Goal: Task Accomplishment & Management: Manage account settings

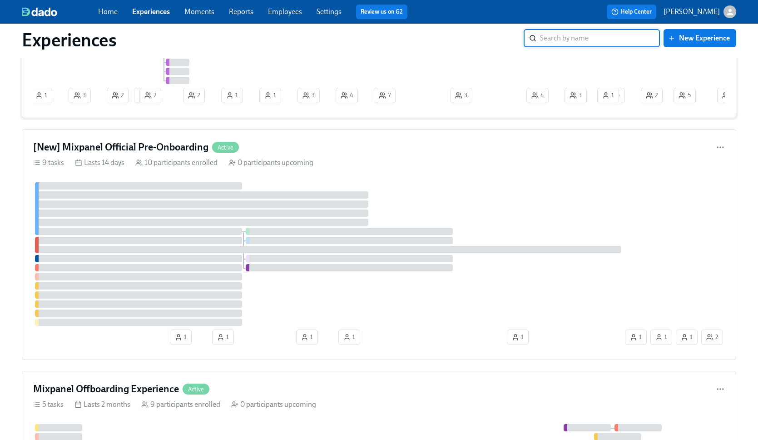
scroll to position [346, 0]
click at [340, 158] on div "[New] Mixpanel Official Pre-Onboarding Active 9 tasks Lasts 14 days 10 particip…" at bounding box center [379, 244] width 714 height 231
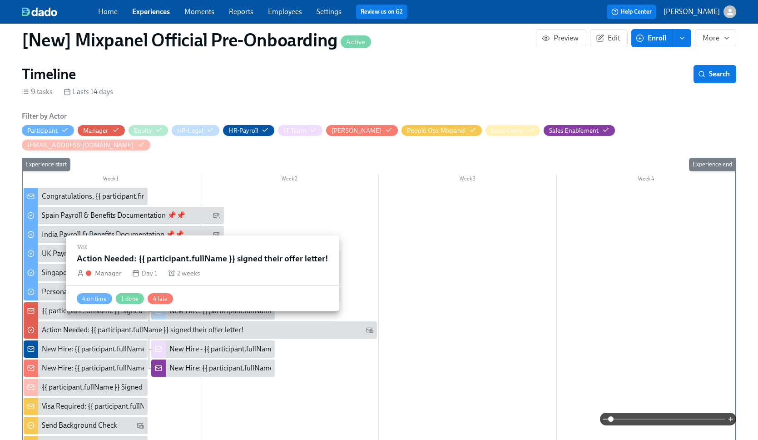
scroll to position [241, 0]
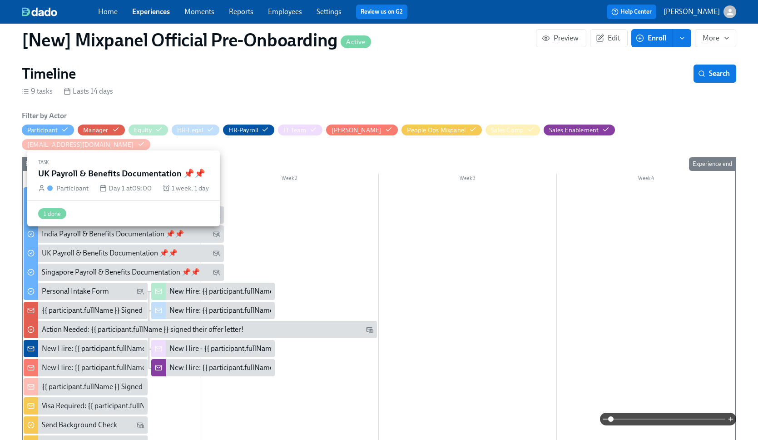
click at [117, 248] on div "UK Payroll & Benefits Documentation 📌📌" at bounding box center [110, 253] width 136 height 10
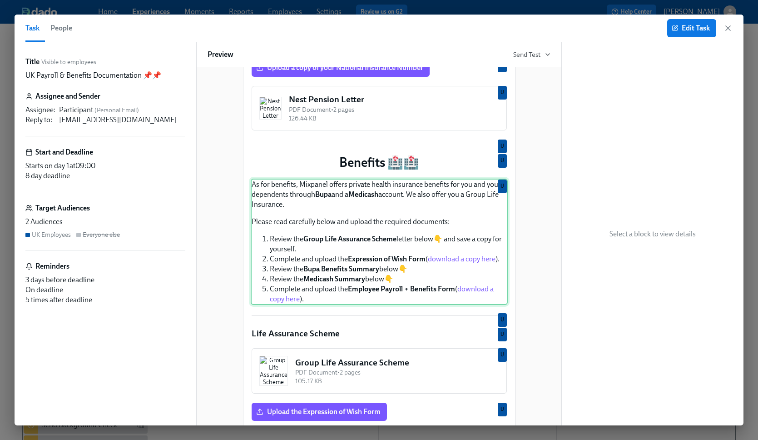
scroll to position [292, 0]
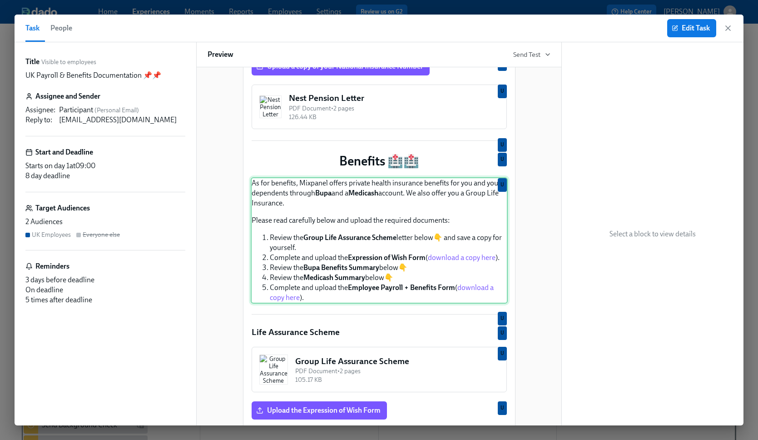
click at [458, 294] on div "As for benefits, Mixpanel offers private health insurance benefits for you and …" at bounding box center [379, 240] width 257 height 126
click at [455, 293] on div "As for benefits, Mixpanel offers private health insurance benefits for you and …" at bounding box center [379, 240] width 257 height 126
click at [453, 293] on div "As for benefits, Mixpanel offers private health insurance benefits for you and …" at bounding box center [379, 240] width 257 height 126
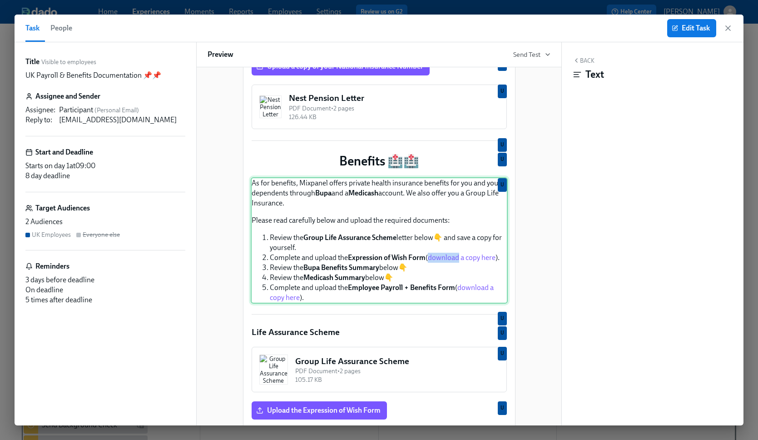
click at [453, 293] on div "As for benefits, Mixpanel offers private health insurance benefits for you and …" at bounding box center [379, 240] width 257 height 126
click at [694, 30] on span "Edit Task" at bounding box center [691, 28] width 36 height 9
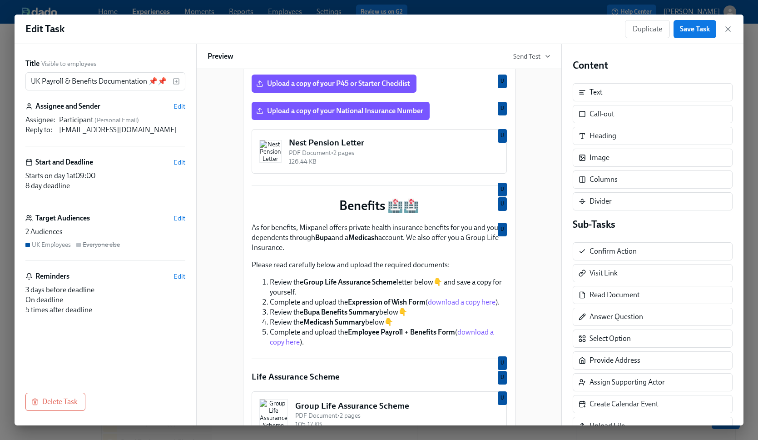
scroll to position [250, 0]
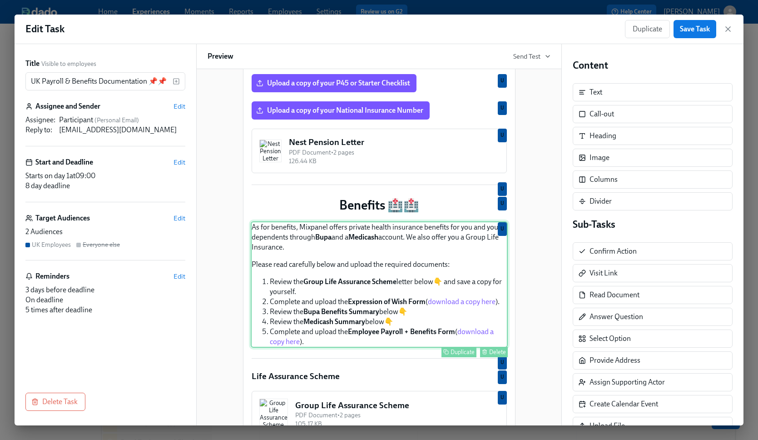
click at [457, 337] on div "As for benefits, Mixpanel offers private health insurance benefits for you and …" at bounding box center [379, 284] width 257 height 126
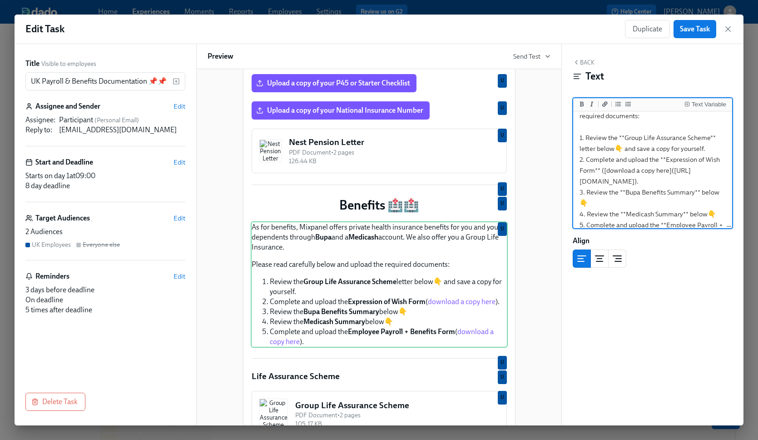
scroll to position [74, 0]
drag, startPoint x: 583, startPoint y: 178, endPoint x: 706, endPoint y: 188, distance: 123.5
click at [706, 188] on textarea "As for benefits, Mixpanel offers private health insurance benefits for you and …" at bounding box center [652, 148] width 155 height 216
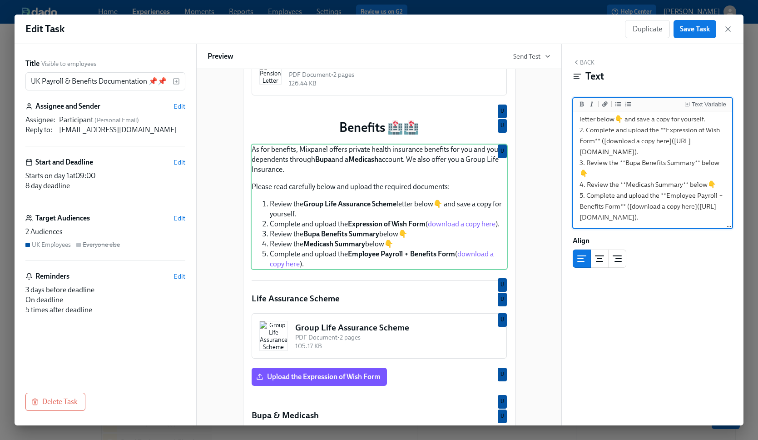
scroll to position [145, 0]
drag, startPoint x: 582, startPoint y: 186, endPoint x: 631, endPoint y: 207, distance: 53.5
click at [631, 207] on textarea "As for benefits, Mixpanel offers private health insurance benefits for you and …" at bounding box center [652, 119] width 155 height 216
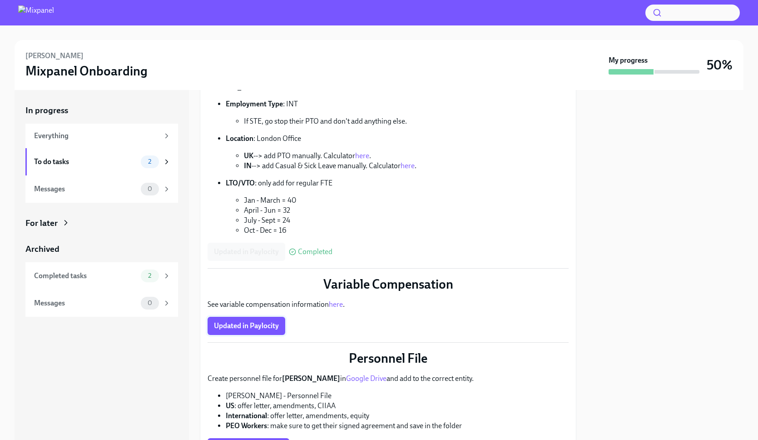
click at [262, 323] on span "Updated in Paylocity" at bounding box center [246, 325] width 65 height 9
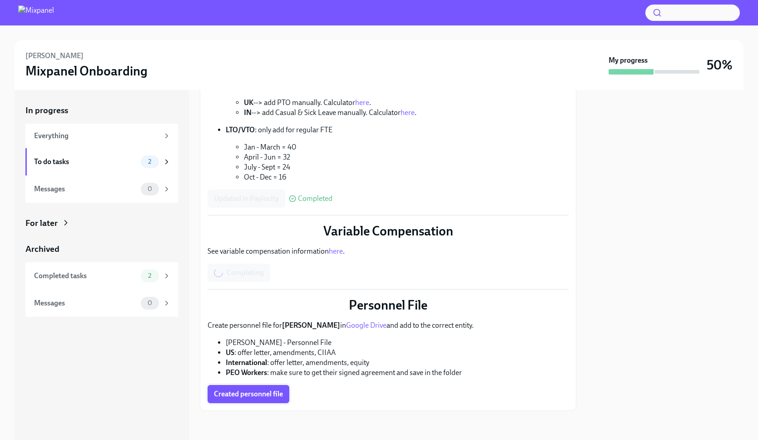
click at [248, 394] on span "Created personnel file" at bounding box center [248, 393] width 69 height 9
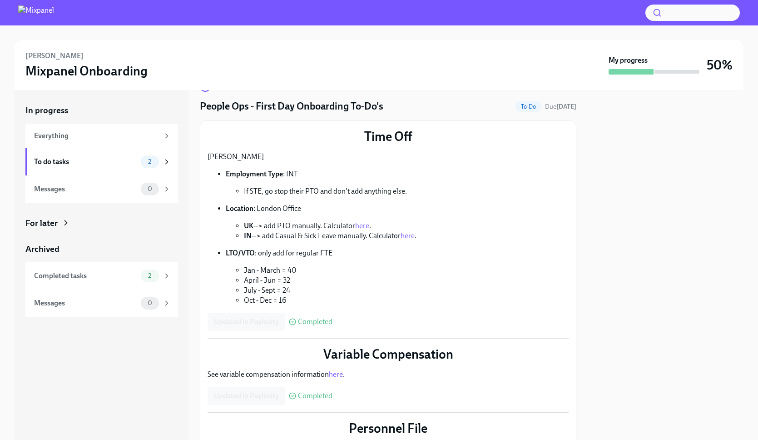
scroll to position [0, 0]
